Goal: Task Accomplishment & Management: Use online tool/utility

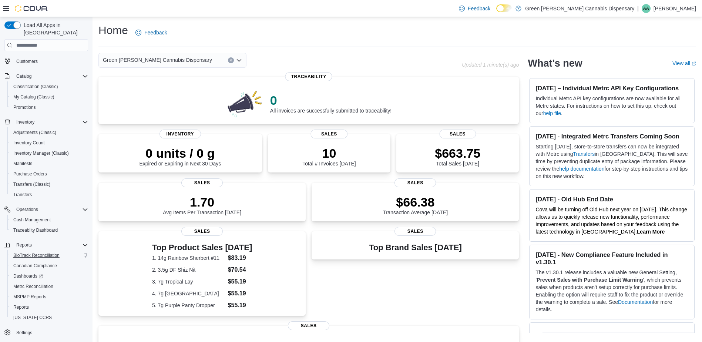
scroll to position [140, 0]
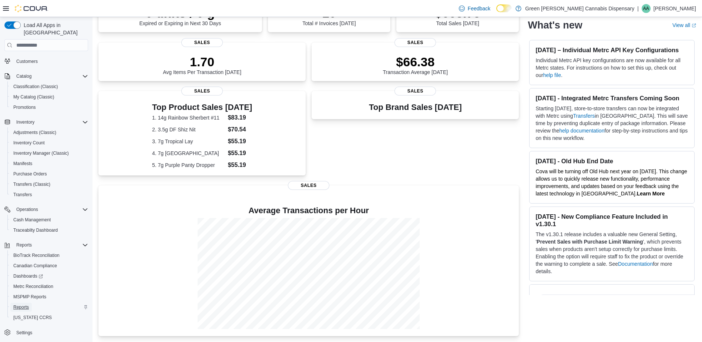
click at [26, 304] on span "Reports" at bounding box center [21, 307] width 16 height 6
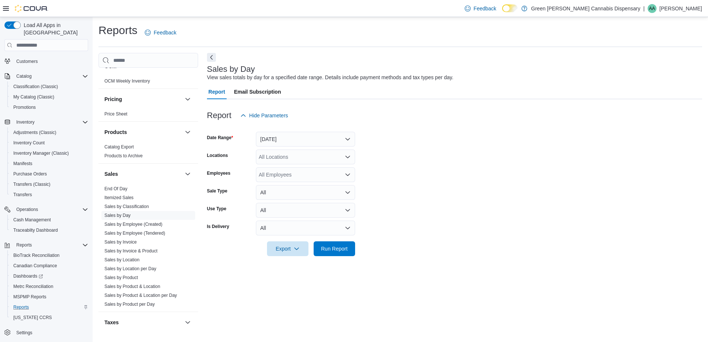
scroll to position [609, 0]
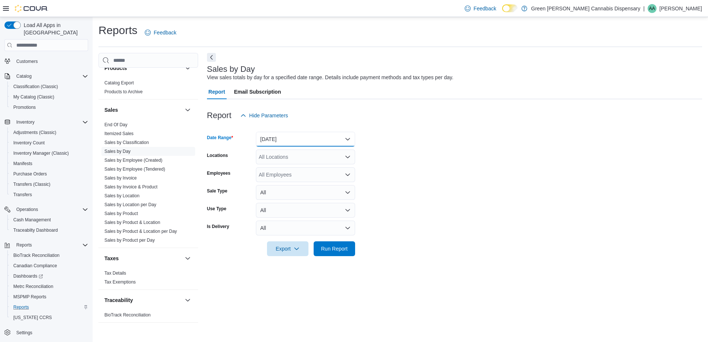
click at [345, 137] on button "Yesterday" at bounding box center [305, 139] width 99 height 15
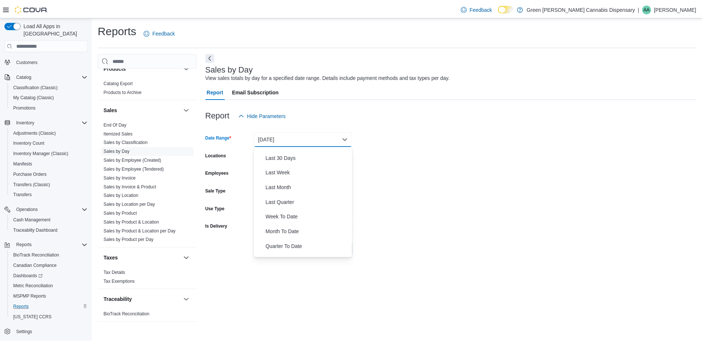
scroll to position [111, 0]
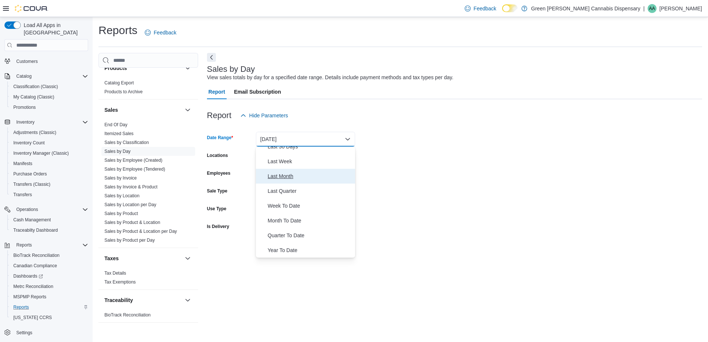
click at [286, 176] on span "Last Month" at bounding box center [310, 176] width 84 height 9
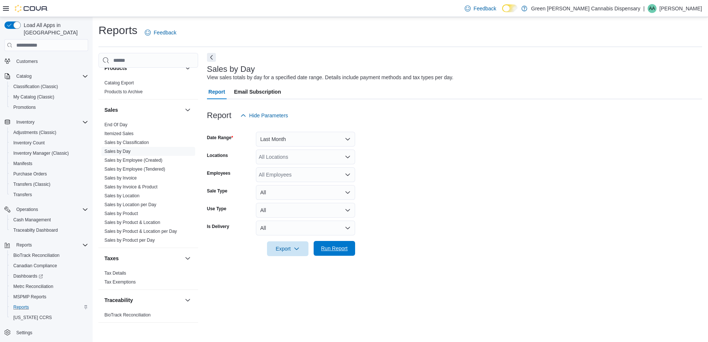
click at [338, 251] on span "Run Report" at bounding box center [334, 248] width 27 height 7
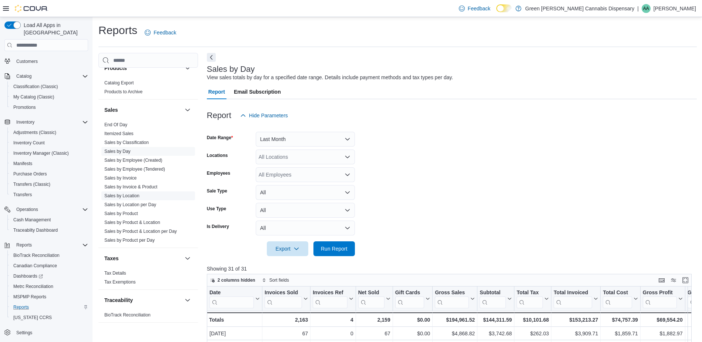
click at [130, 193] on link "Sales by Location" at bounding box center [121, 195] width 35 height 5
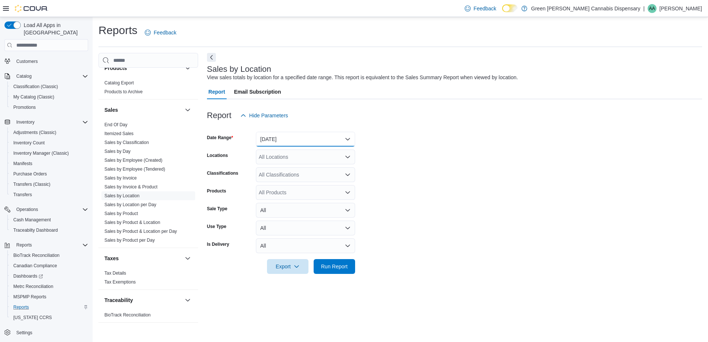
click at [347, 141] on button "Yesterday" at bounding box center [305, 139] width 99 height 15
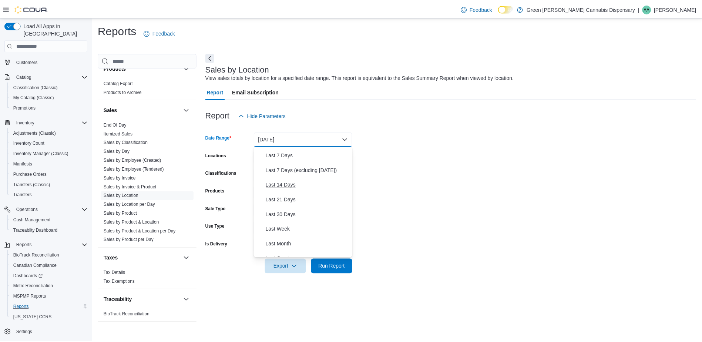
scroll to position [74, 0]
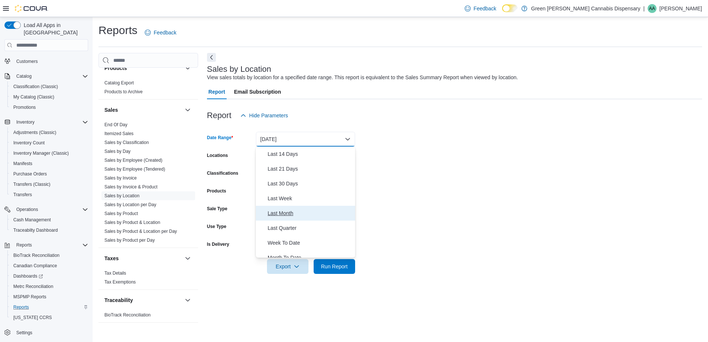
click at [285, 212] on span "Last Month" at bounding box center [310, 213] width 84 height 9
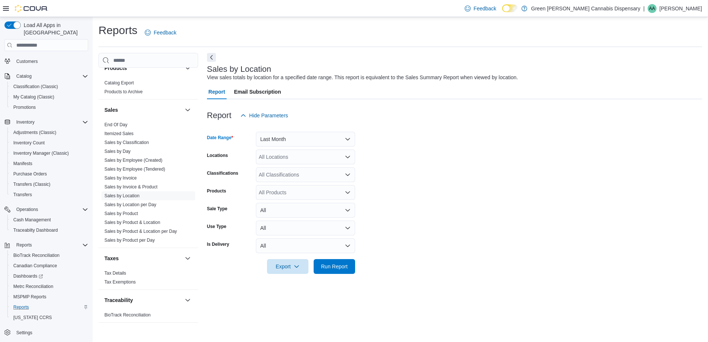
click at [350, 174] on icon "Open list of options" at bounding box center [347, 175] width 4 height 2
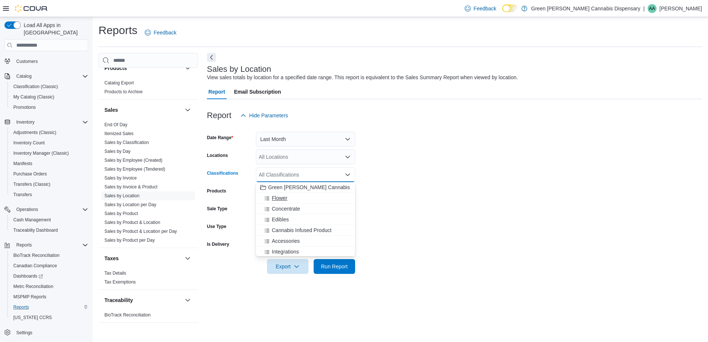
click at [281, 200] on span "Flower" at bounding box center [280, 197] width 16 height 7
click at [282, 199] on span "Concentrate" at bounding box center [286, 197] width 28 height 7
click at [282, 199] on span "Edibles" at bounding box center [280, 197] width 17 height 7
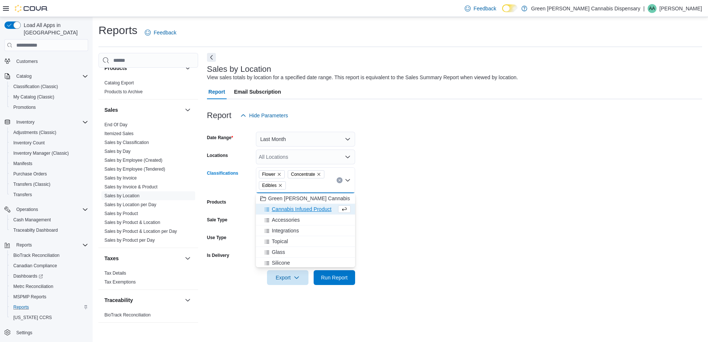
click at [284, 208] on span "Cannabis Infused Product" at bounding box center [302, 208] width 60 height 7
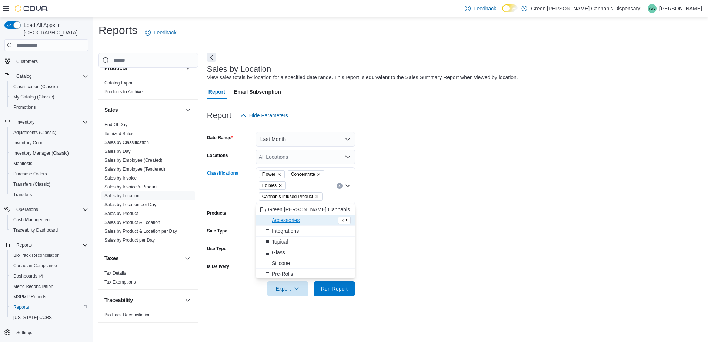
click at [287, 218] on span "Accessories" at bounding box center [286, 220] width 28 height 7
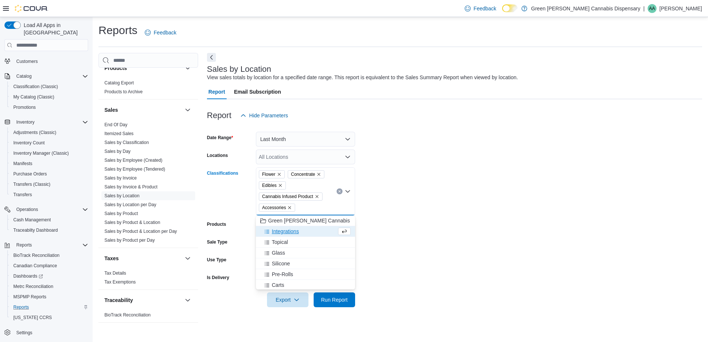
click at [288, 233] on span "Integrations" at bounding box center [285, 231] width 27 height 7
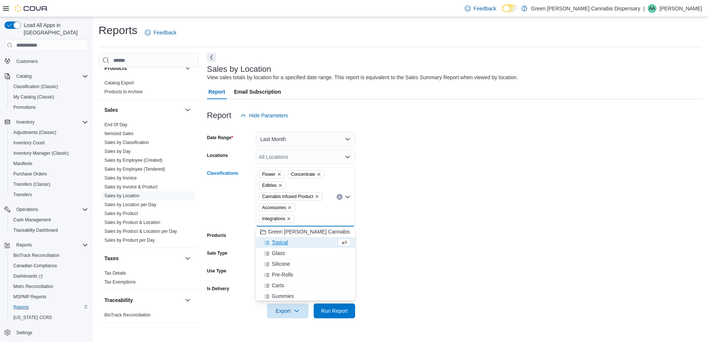
click at [287, 241] on span "Topical" at bounding box center [280, 242] width 16 height 7
click at [281, 241] on span "Glass" at bounding box center [278, 242] width 13 height 7
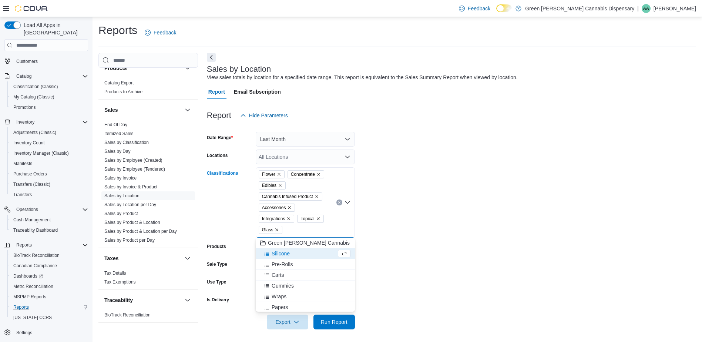
click at [281, 254] on span "Silicone" at bounding box center [281, 253] width 18 height 7
click at [283, 254] on span "Pre-Rolls" at bounding box center [282, 253] width 21 height 7
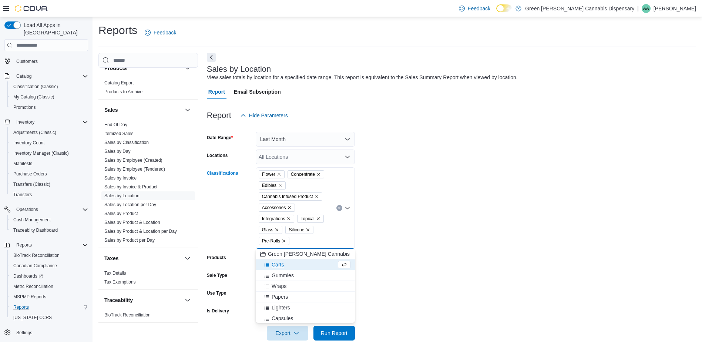
click at [280, 264] on span "Carts" at bounding box center [278, 264] width 12 height 7
click at [284, 267] on span "Gummies" at bounding box center [283, 264] width 22 height 7
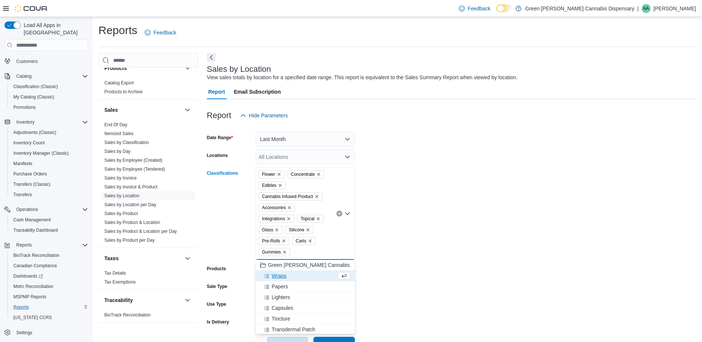
click at [283, 274] on span "Wraps" at bounding box center [279, 275] width 15 height 7
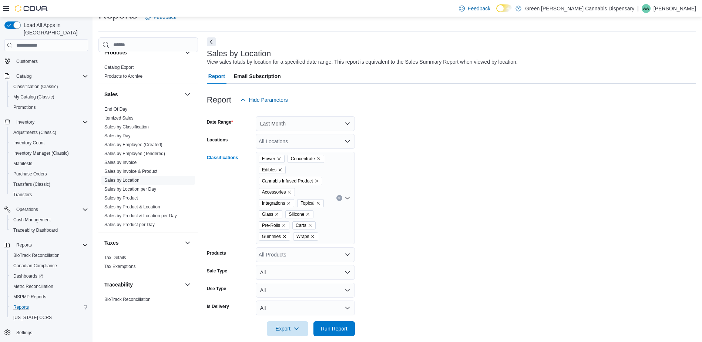
scroll to position [24, 0]
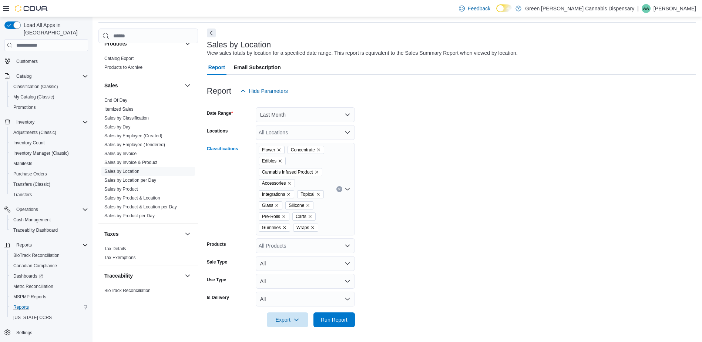
click at [347, 189] on icon "Open list of options" at bounding box center [348, 189] width 6 height 6
click at [281, 252] on span "Papers" at bounding box center [280, 251] width 16 height 7
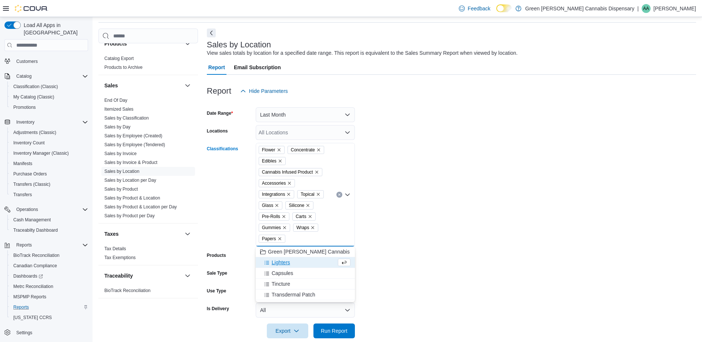
click at [282, 264] on span "Lighters" at bounding box center [281, 262] width 19 height 7
click at [289, 263] on span "Capsules" at bounding box center [282, 262] width 21 height 7
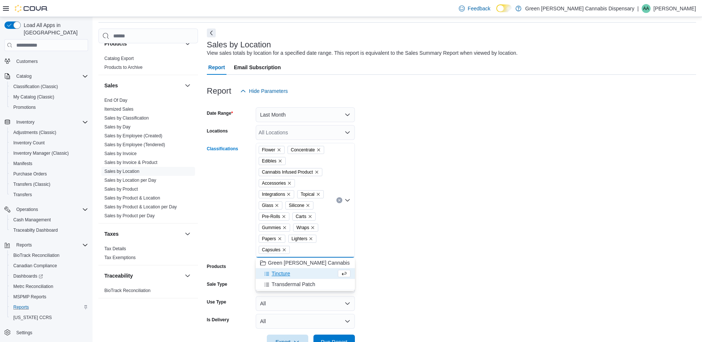
click at [287, 275] on span "Tincture" at bounding box center [281, 273] width 19 height 7
click at [298, 274] on span "Transdermal Patch" at bounding box center [294, 273] width 44 height 7
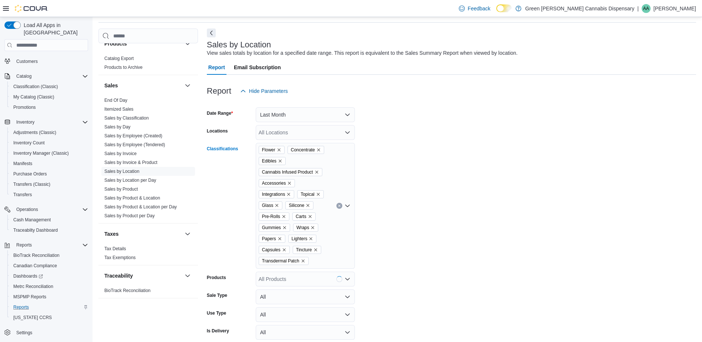
scroll to position [58, 0]
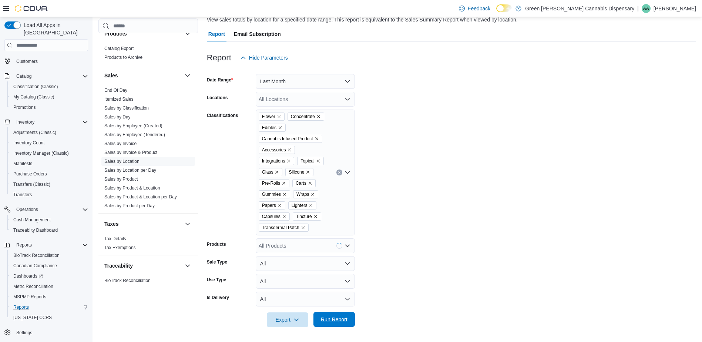
click at [330, 321] on span "Run Report" at bounding box center [334, 319] width 27 height 7
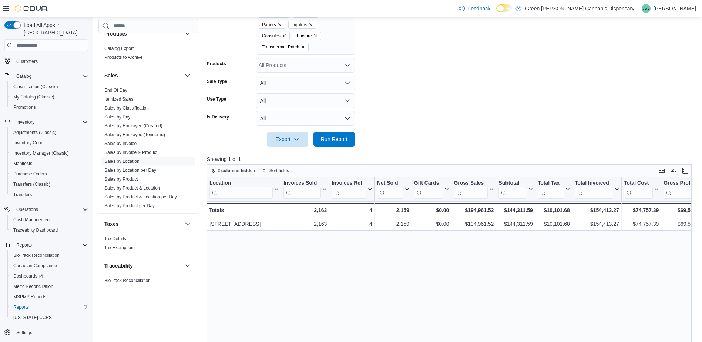
scroll to position [296, 0]
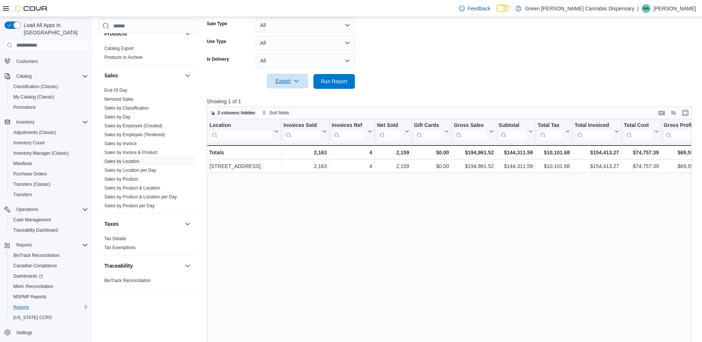
click at [284, 80] on span "Export" at bounding box center [287, 81] width 33 height 15
click at [290, 96] on span "Export to Excel" at bounding box center [288, 96] width 33 height 6
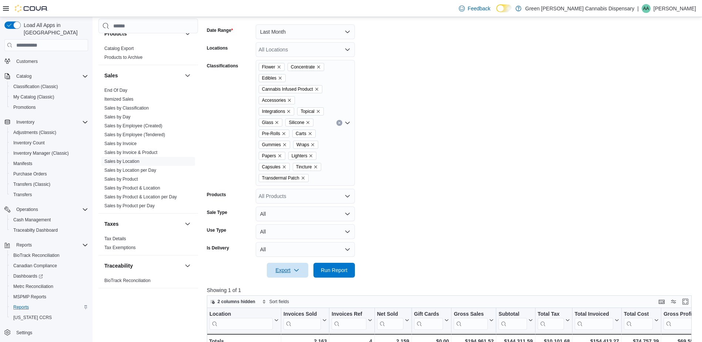
scroll to position [148, 0]
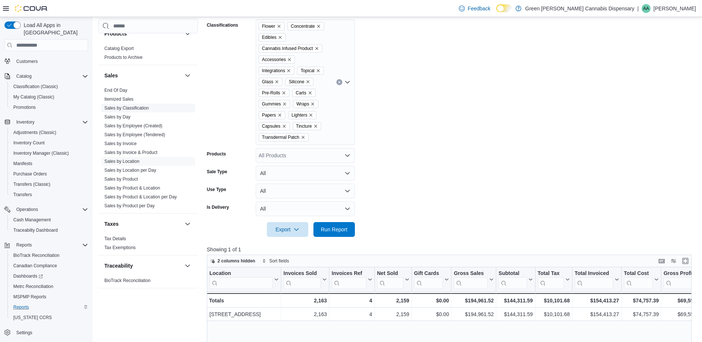
click at [126, 106] on link "Sales by Classification" at bounding box center [126, 108] width 44 height 5
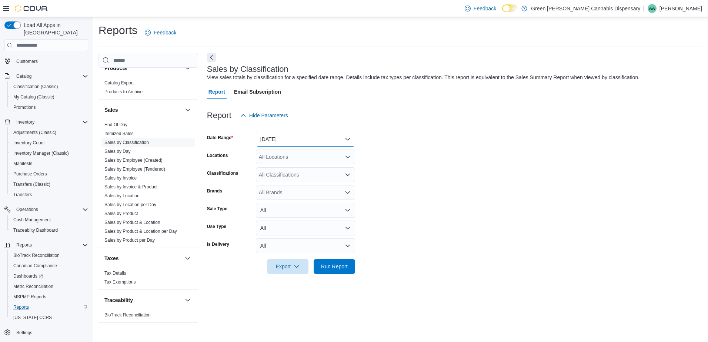
click at [352, 138] on button "Yesterday" at bounding box center [305, 139] width 99 height 15
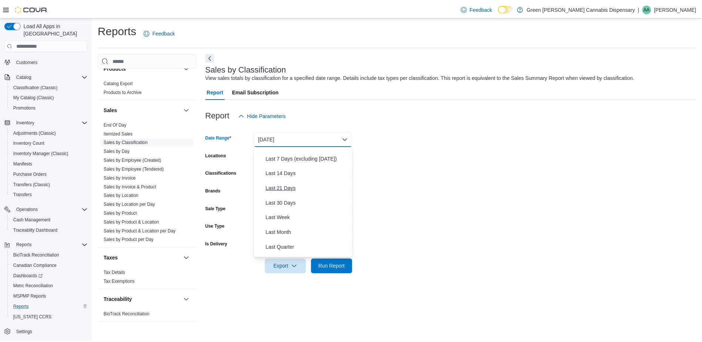
scroll to position [111, 0]
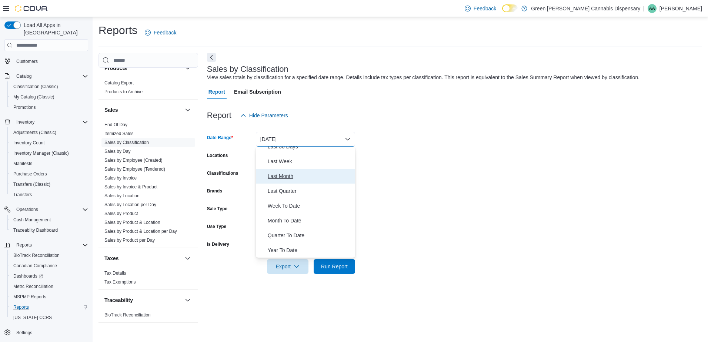
click at [289, 175] on span "Last Month" at bounding box center [310, 176] width 84 height 9
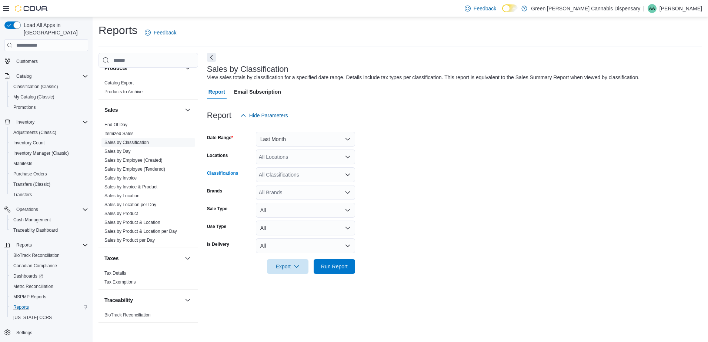
click at [348, 175] on icon "Open list of options" at bounding box center [348, 175] width 6 height 6
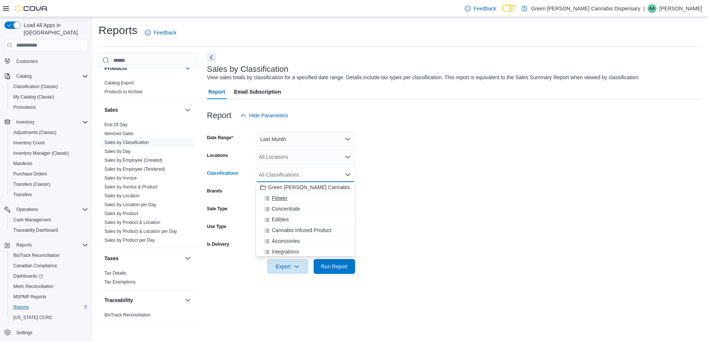
click at [284, 198] on span "Flower" at bounding box center [280, 197] width 16 height 7
click at [285, 201] on span "Concentrate" at bounding box center [286, 197] width 28 height 7
click at [285, 201] on span "Edibles" at bounding box center [280, 197] width 17 height 7
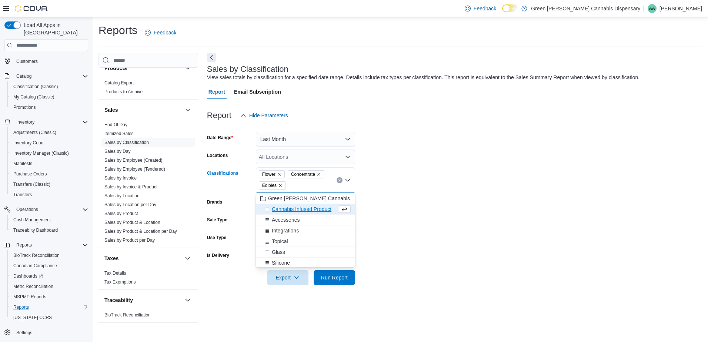
click at [285, 208] on span "Cannabis Infused Product" at bounding box center [302, 208] width 60 height 7
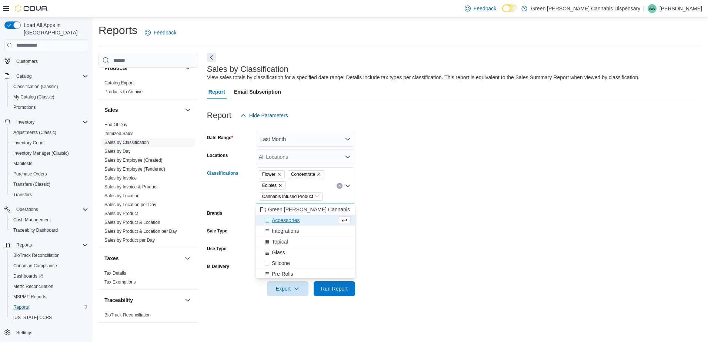
click at [285, 220] on span "Accessories" at bounding box center [286, 220] width 28 height 7
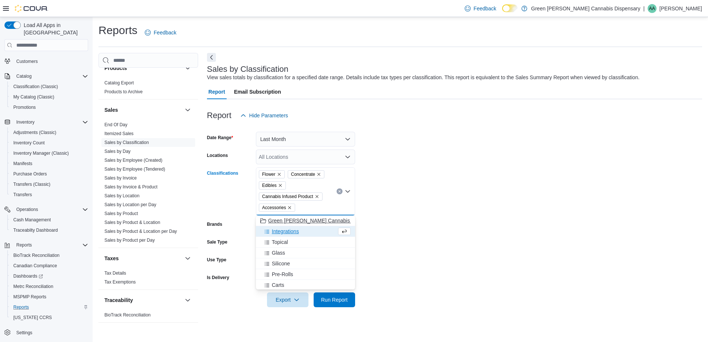
click at [284, 231] on span "Integrations" at bounding box center [285, 231] width 27 height 7
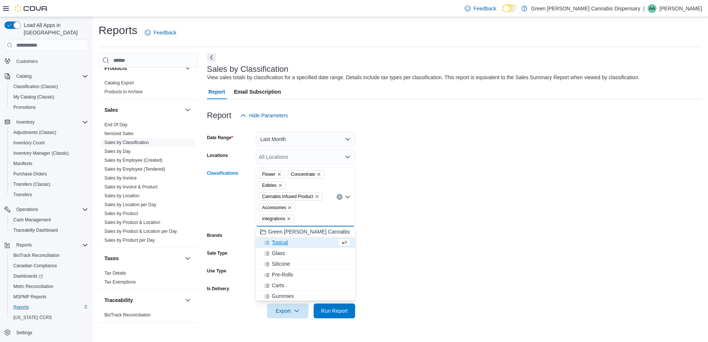
click at [284, 244] on span "Topical" at bounding box center [280, 242] width 16 height 7
click at [281, 244] on span "Glass" at bounding box center [278, 242] width 13 height 7
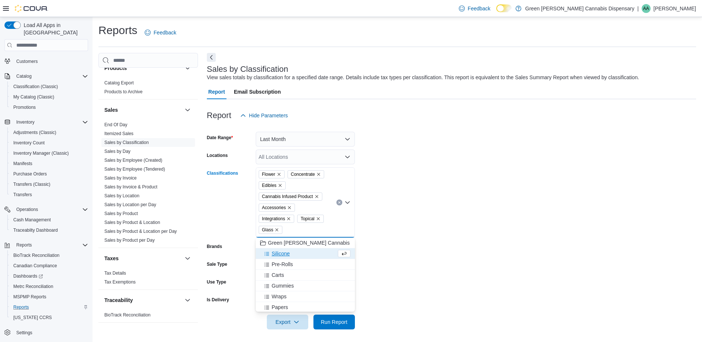
click at [282, 254] on span "Silicone" at bounding box center [281, 253] width 18 height 7
click at [287, 254] on span "Pre-Rolls" at bounding box center [282, 253] width 21 height 7
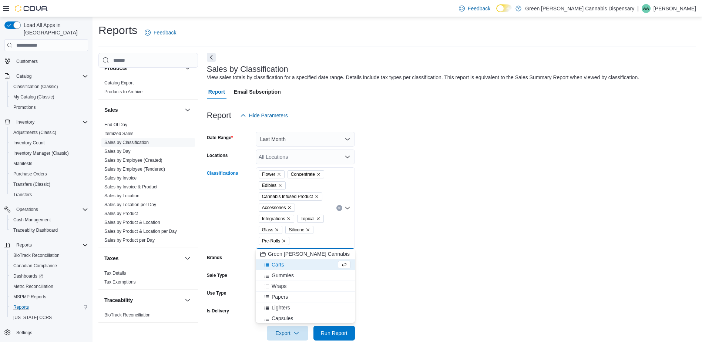
click at [277, 265] on span "Carts" at bounding box center [278, 264] width 12 height 7
click at [286, 264] on span "Gummies" at bounding box center [283, 264] width 22 height 7
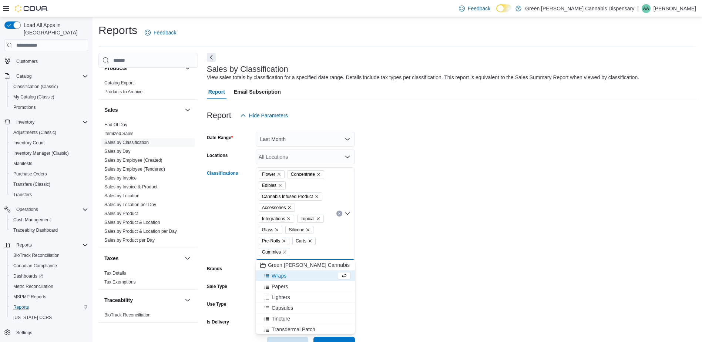
click at [280, 276] on span "Wraps" at bounding box center [279, 275] width 15 height 7
click at [284, 275] on span "Papers" at bounding box center [280, 275] width 16 height 7
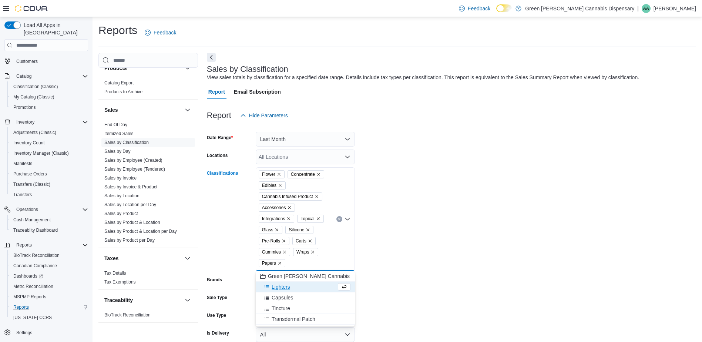
click at [283, 288] on span "Lighters" at bounding box center [281, 286] width 19 height 7
click at [286, 288] on span "Capsules" at bounding box center [282, 286] width 21 height 7
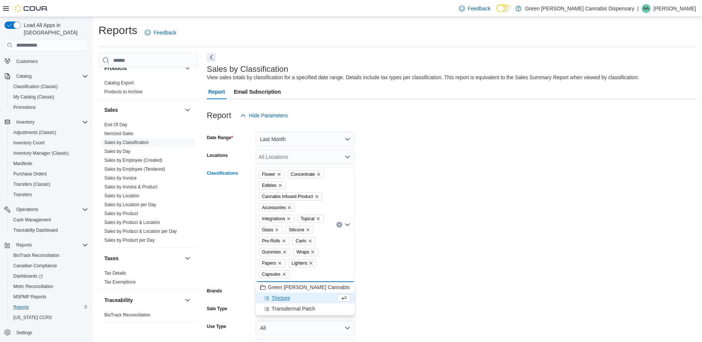
click at [285, 297] on span "Tincture" at bounding box center [281, 297] width 19 height 7
click at [295, 299] on span "Transdermal Patch" at bounding box center [294, 297] width 44 height 7
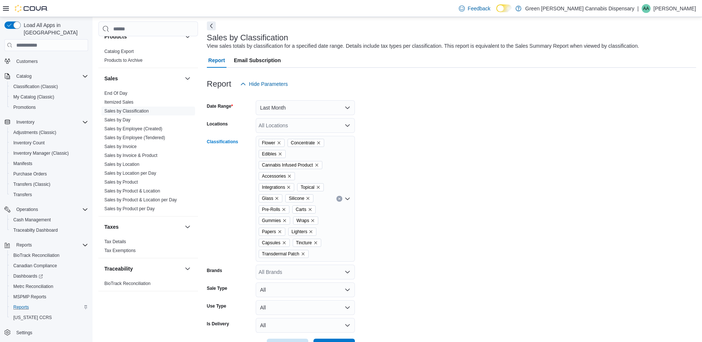
scroll to position [58, 0]
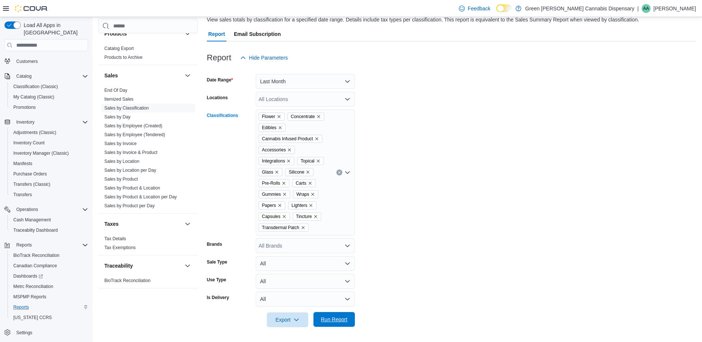
click at [331, 321] on span "Run Report" at bounding box center [334, 319] width 27 height 7
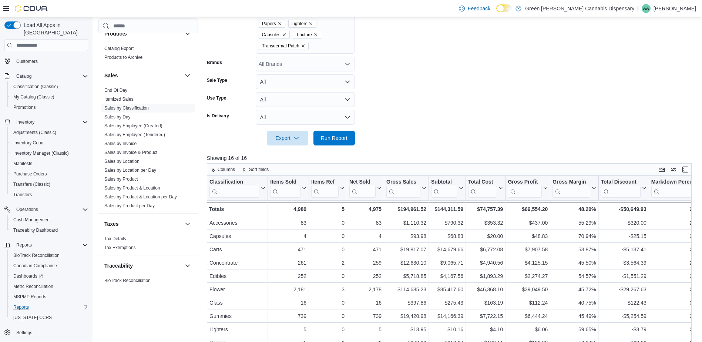
scroll to position [280, 0]
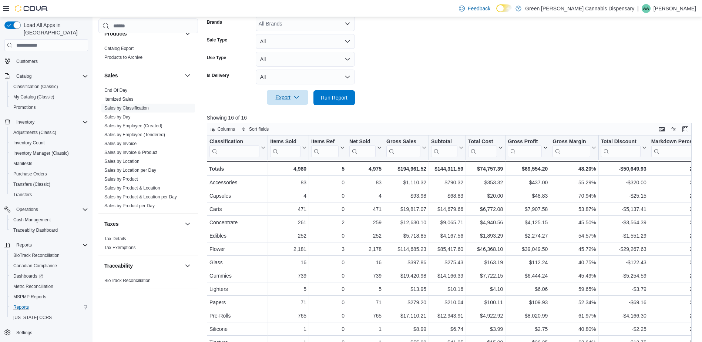
click at [284, 96] on span "Export" at bounding box center [287, 97] width 33 height 15
click at [288, 113] on span "Export to Excel" at bounding box center [288, 113] width 33 height 6
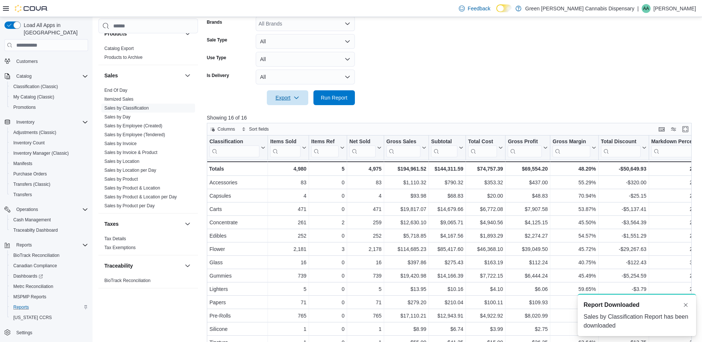
scroll to position [0, 0]
